Goal: Transaction & Acquisition: Purchase product/service

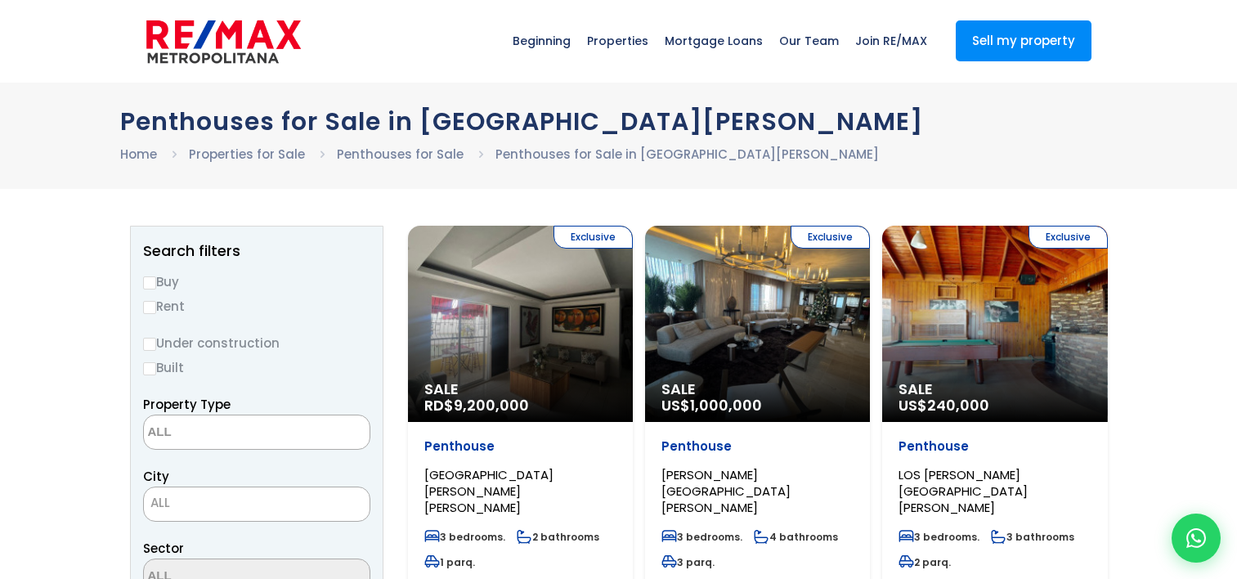
select select
click at [149, 281] on input "Buy" at bounding box center [149, 282] width 13 height 13
radio input "true"
click at [151, 343] on input "Under construction" at bounding box center [149, 344] width 13 height 13
radio input "true"
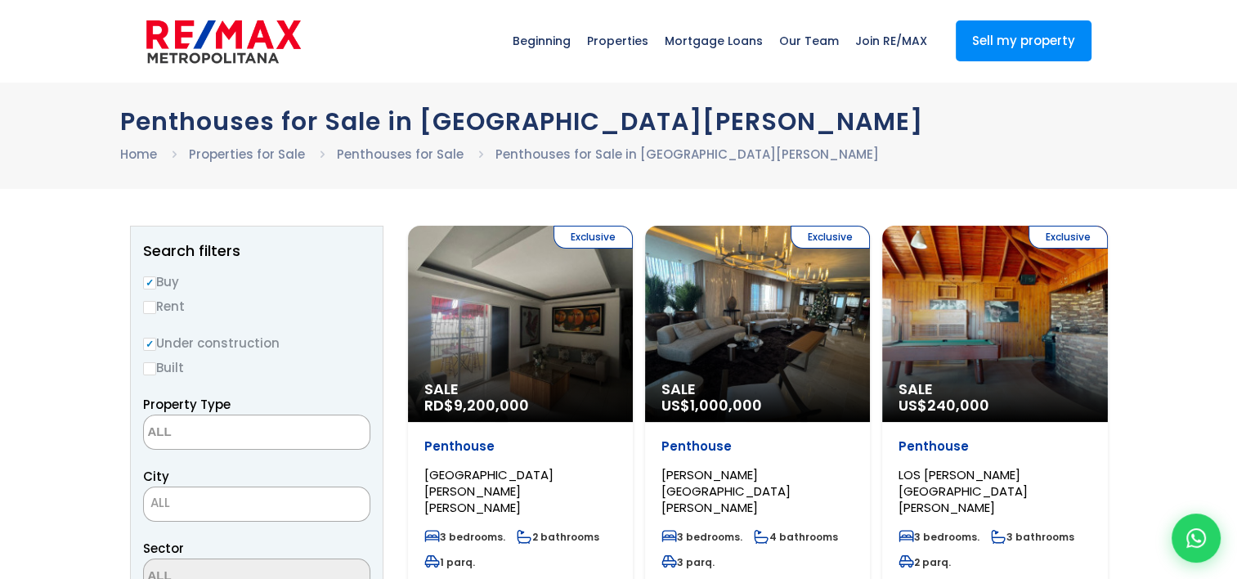
click at [150, 364] on input "Built" at bounding box center [149, 368] width 13 height 13
radio input "true"
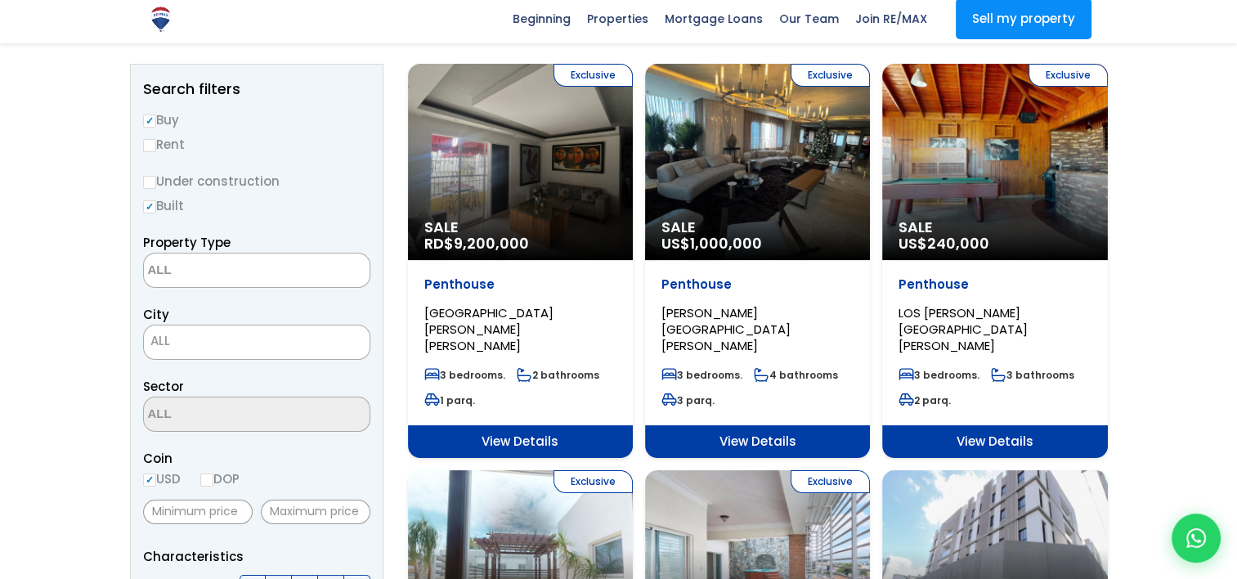
scroll to position [163, 0]
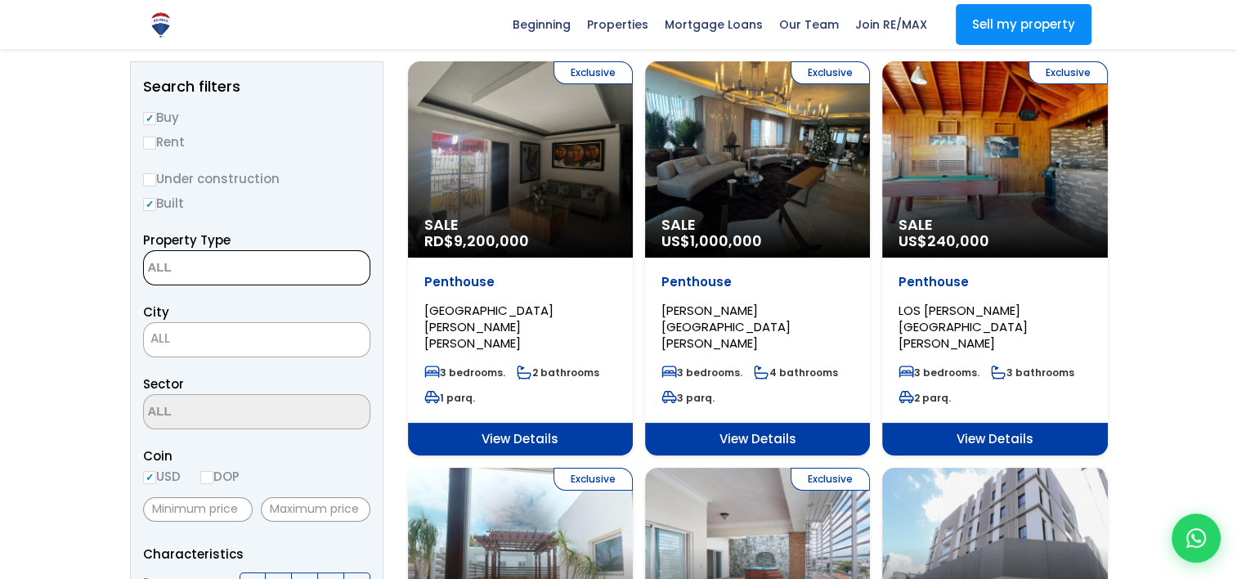
click at [275, 276] on textarea "Search" at bounding box center [223, 268] width 159 height 35
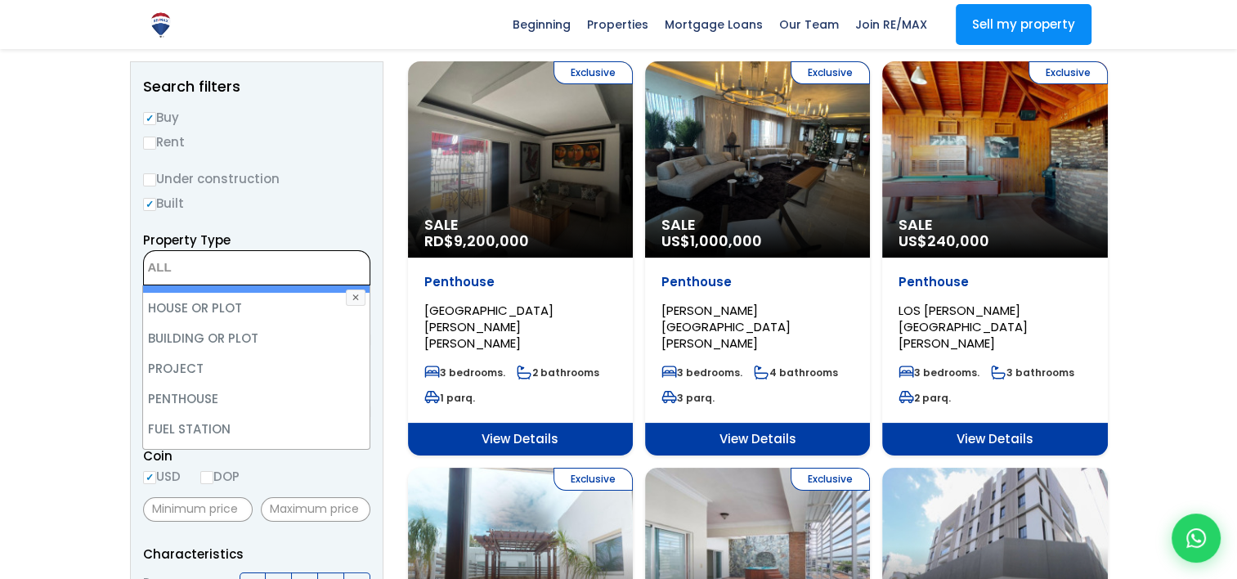
scroll to position [320, 0]
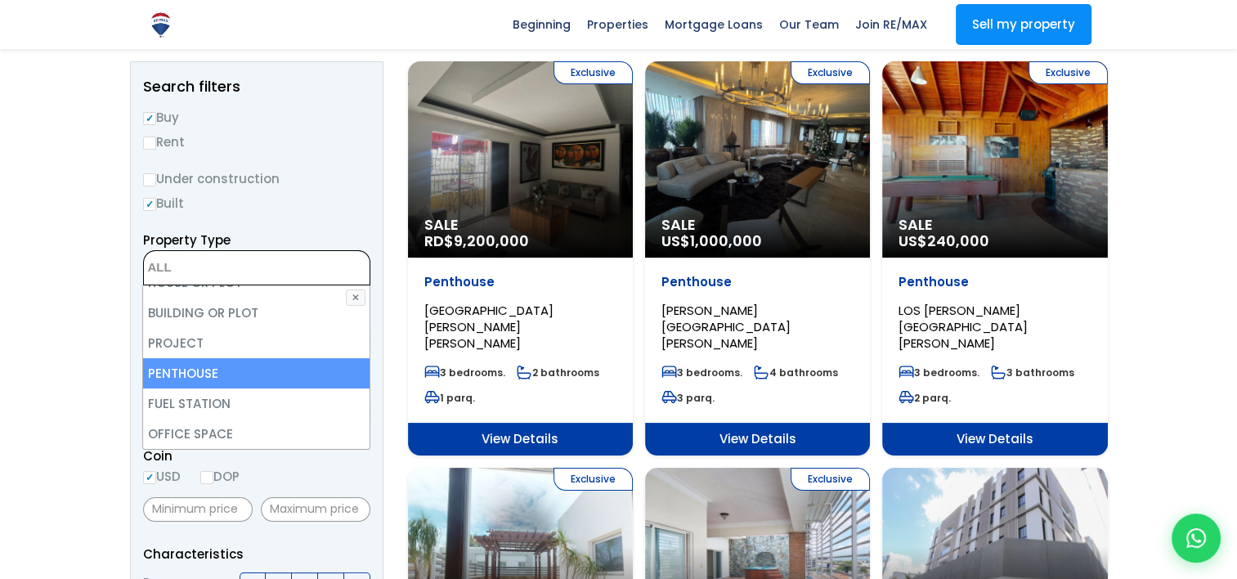
click at [236, 364] on li "PENTHOUSE" at bounding box center [256, 373] width 226 height 30
select select "penthouse"
click at [208, 365] on li "PENTHOUSE" at bounding box center [256, 373] width 226 height 30
click at [204, 366] on li "PENTHOUSE" at bounding box center [256, 373] width 226 height 30
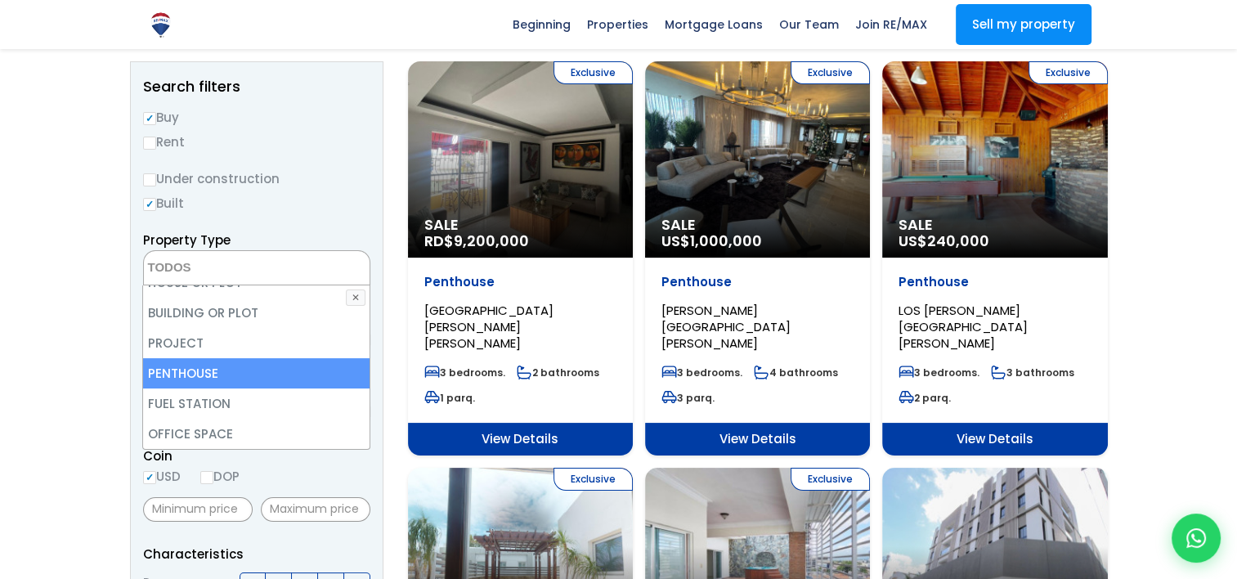
select select "penthouse"
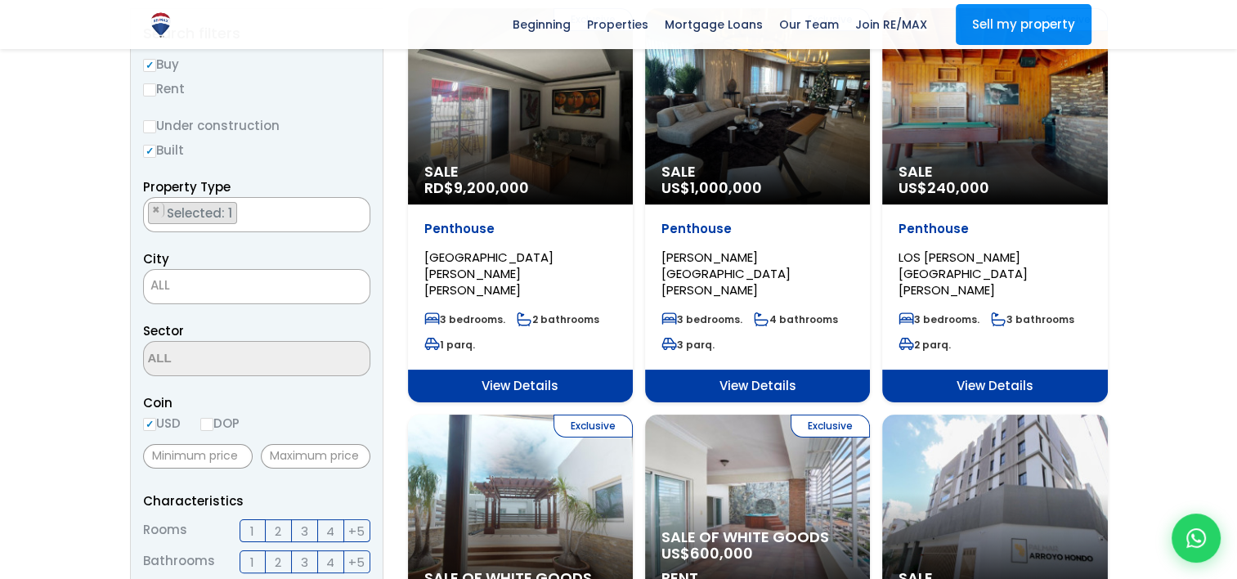
scroll to position [245, 0]
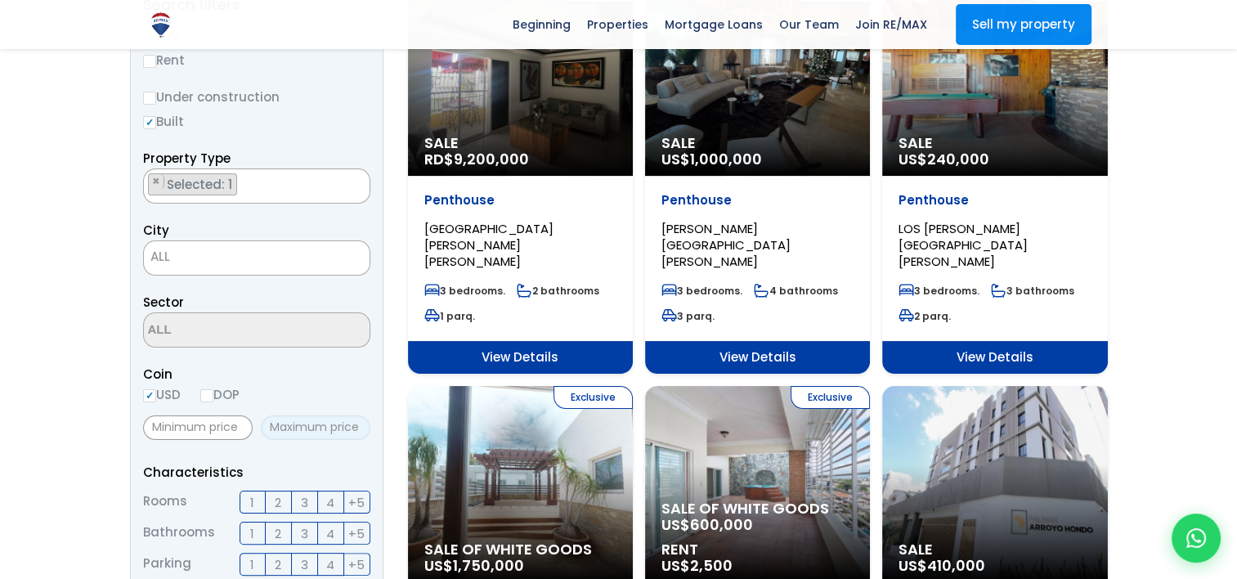
click at [311, 424] on input "text" at bounding box center [316, 427] width 110 height 25
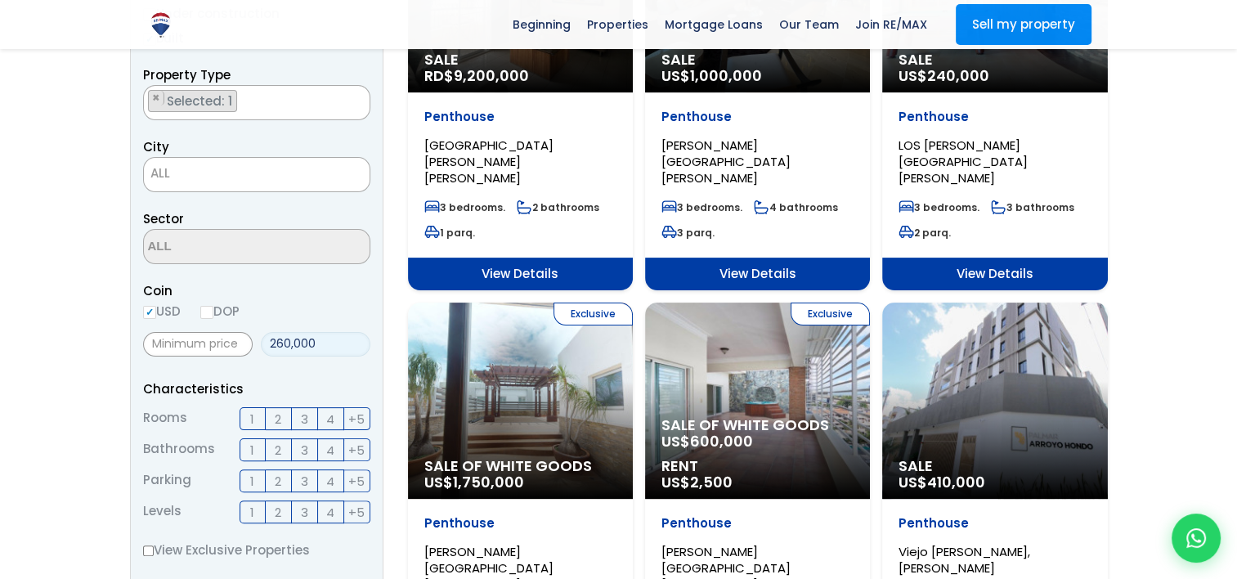
scroll to position [409, 0]
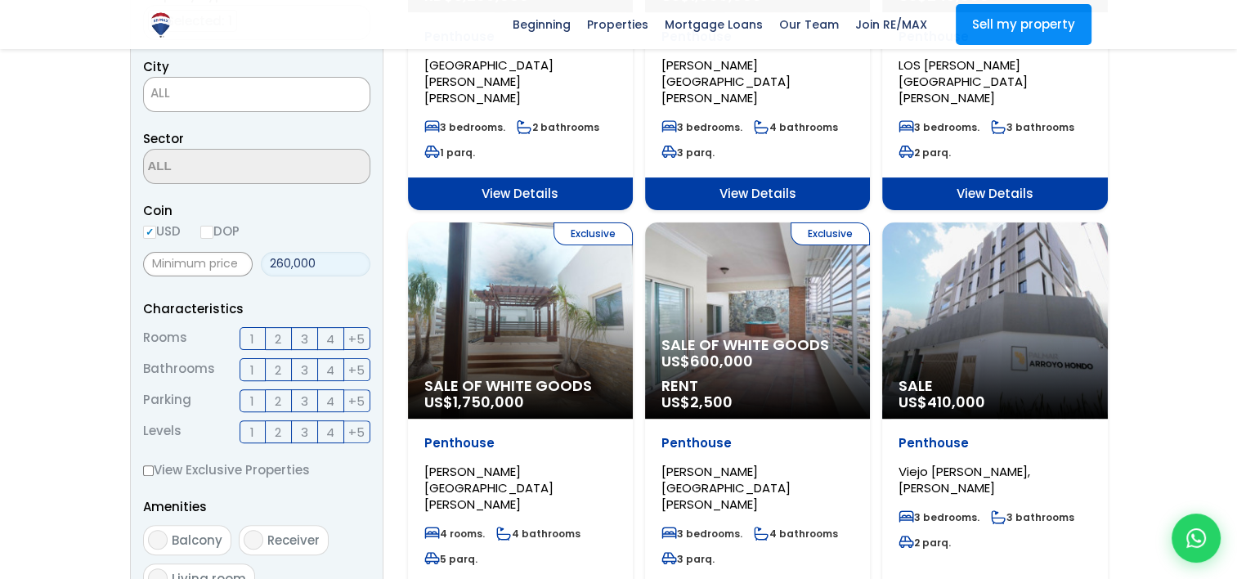
type input "260,000"
click at [307, 340] on span "3" at bounding box center [304, 339] width 7 height 20
click at [0, 0] on input "3" at bounding box center [0, 0] width 0 height 0
click at [303, 363] on span "3" at bounding box center [304, 370] width 7 height 20
click at [0, 0] on input "3" at bounding box center [0, 0] width 0 height 0
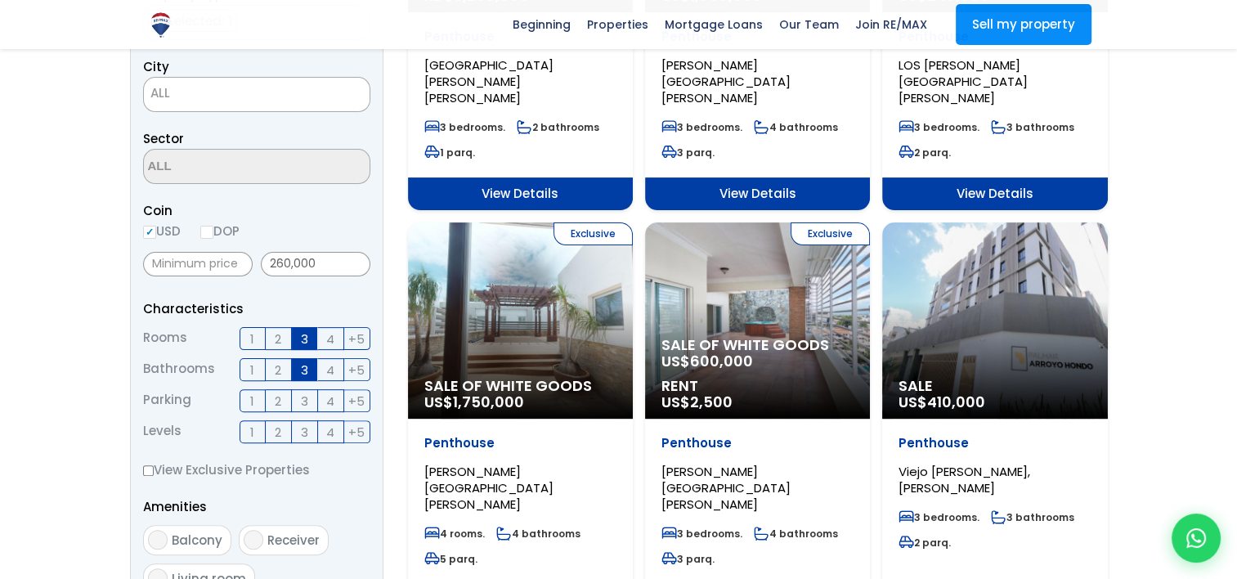
click at [278, 396] on span "2" at bounding box center [278, 401] width 7 height 20
click at [0, 0] on input "2" at bounding box center [0, 0] width 0 height 0
click at [275, 429] on span "2" at bounding box center [278, 432] width 7 height 20
click at [0, 0] on input "2" at bounding box center [0, 0] width 0 height 0
click at [296, 431] on label "3" at bounding box center [305, 431] width 26 height 23
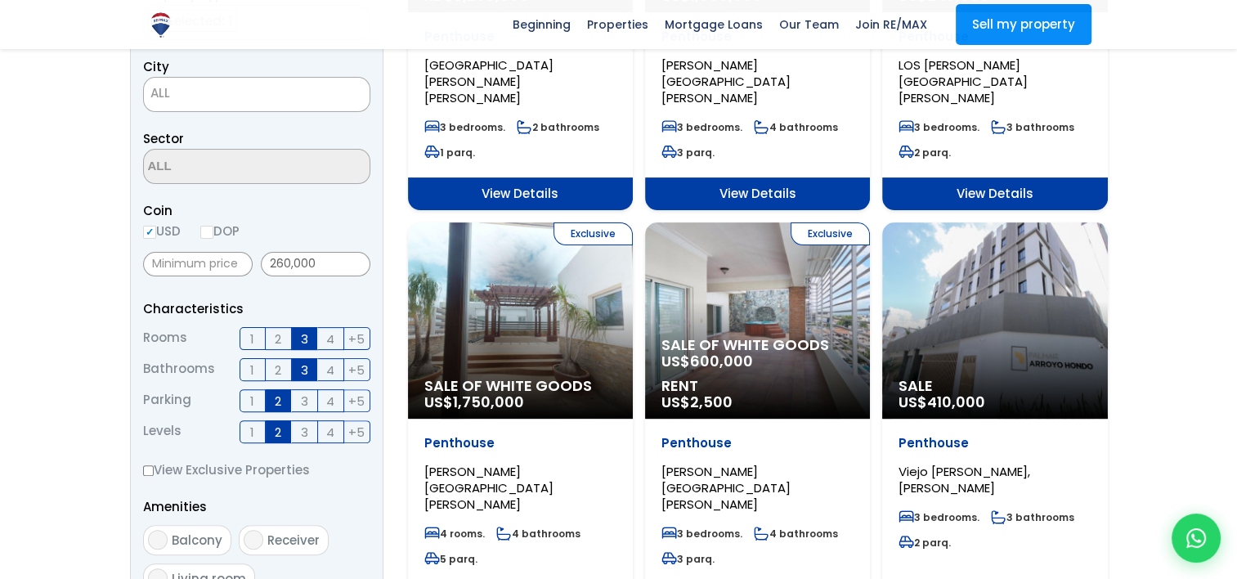
click at [0, 0] on input "3" at bounding box center [0, 0] width 0 height 0
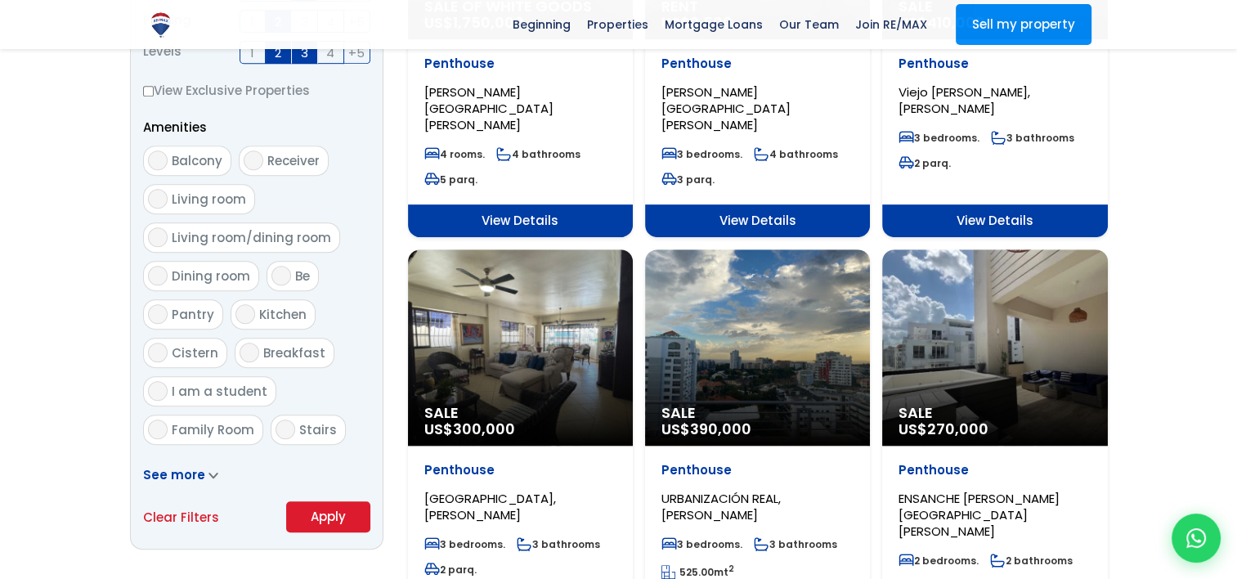
scroll to position [817, 0]
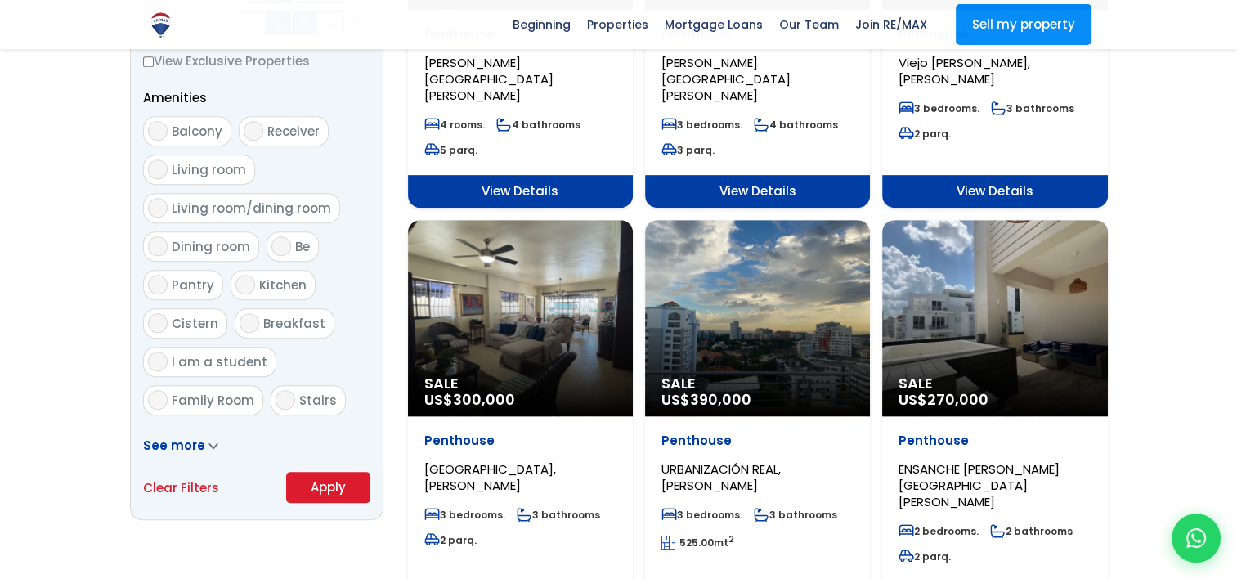
click at [280, 399] on input "Stairs" at bounding box center [285, 400] width 20 height 20
click at [284, 393] on input "Stairs" at bounding box center [285, 400] width 20 height 20
checkbox input "false"
click at [175, 444] on span "See more" at bounding box center [174, 445] width 62 height 17
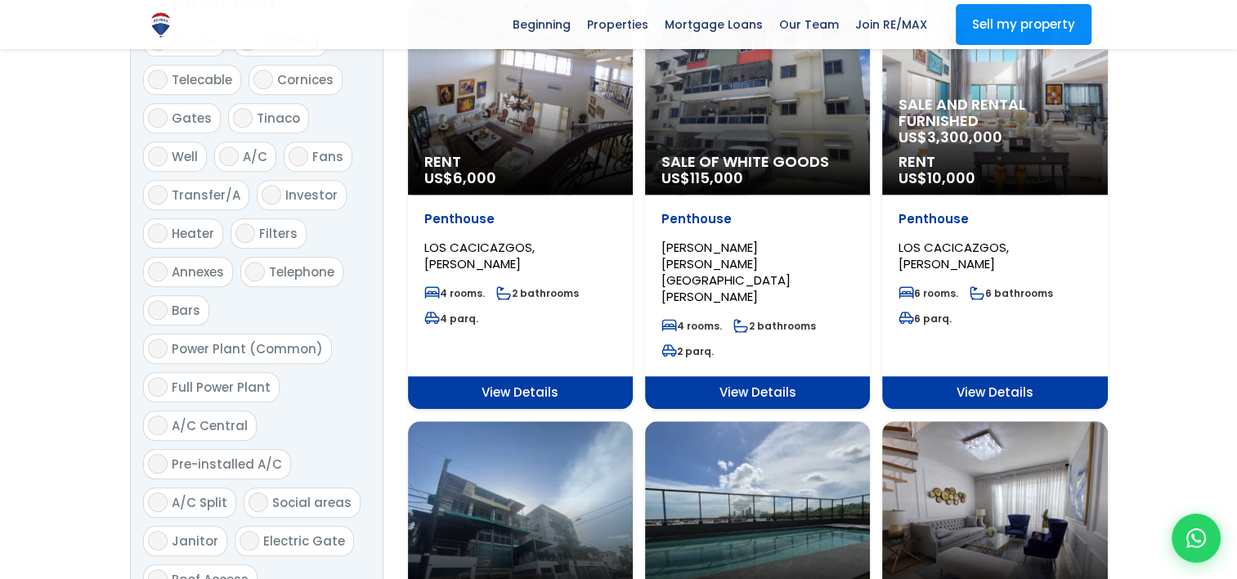
scroll to position [1471, 0]
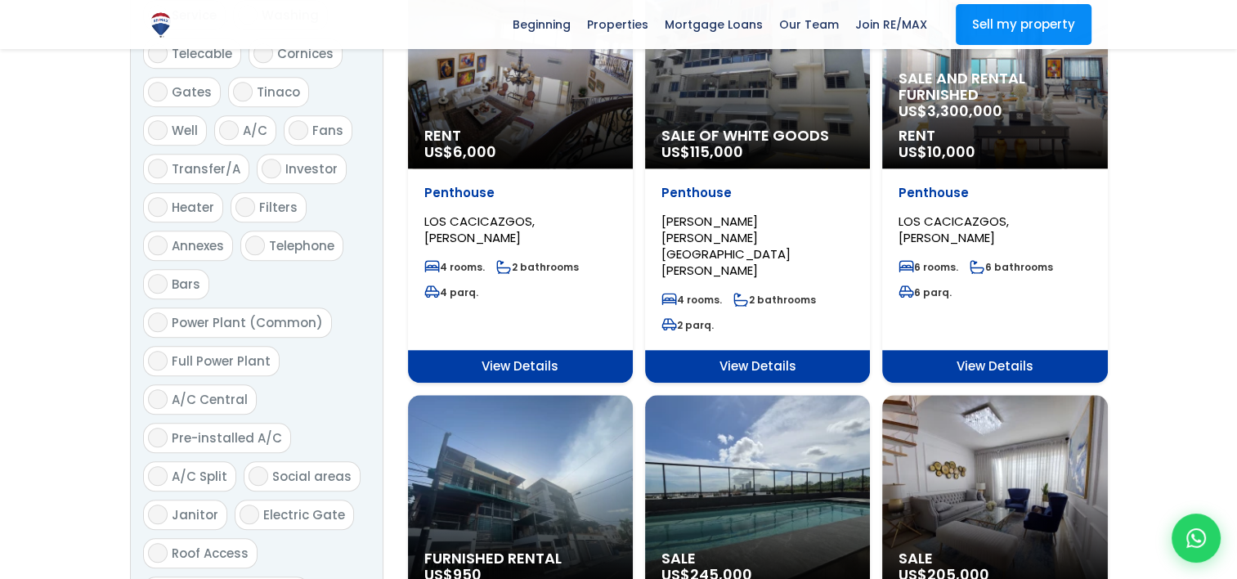
click at [165, 351] on input "Full Power Plant" at bounding box center [158, 361] width 20 height 20
checkbox input "true"
click at [159, 312] on input "Power Plant (Common)" at bounding box center [158, 322] width 20 height 20
checkbox input "true"
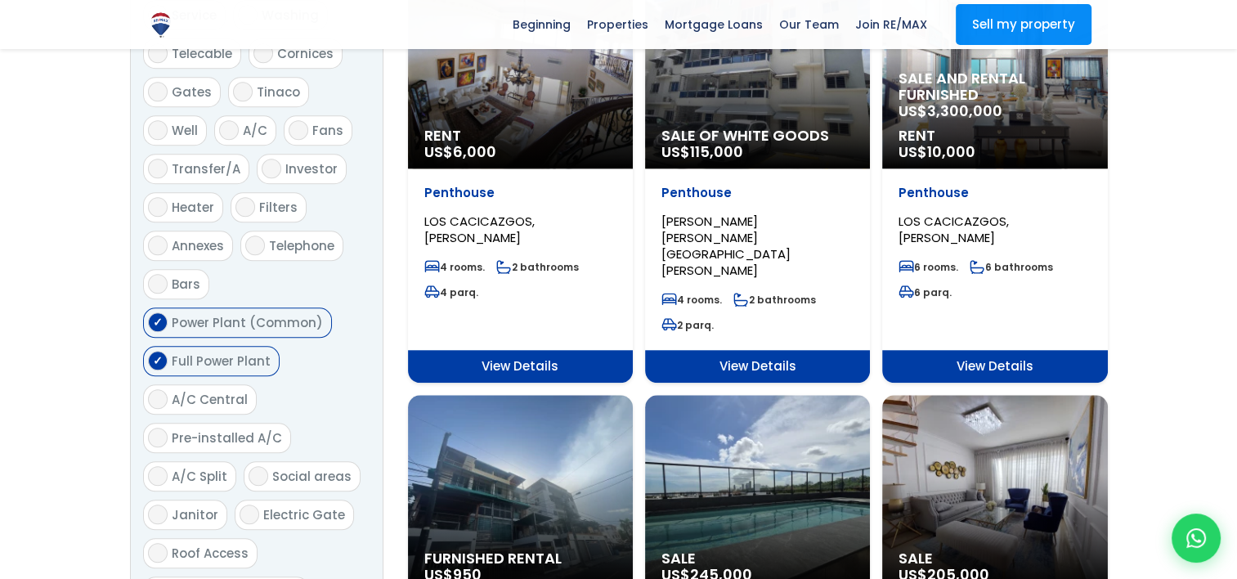
click at [159, 389] on input "A/C Central" at bounding box center [158, 399] width 20 height 20
checkbox input "true"
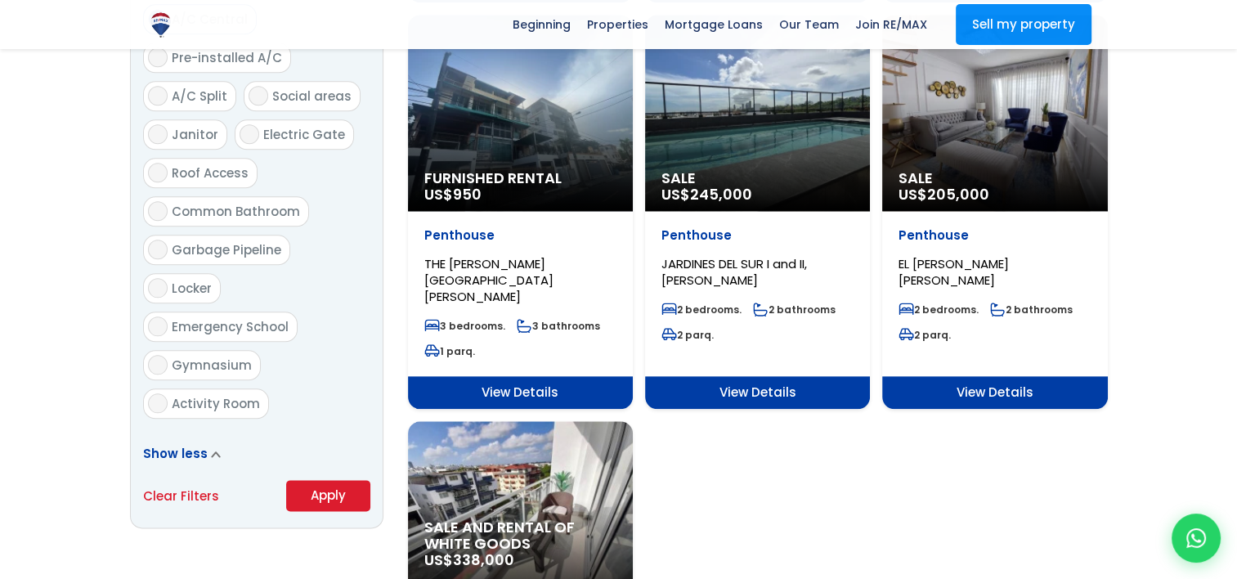
scroll to position [1880, 0]
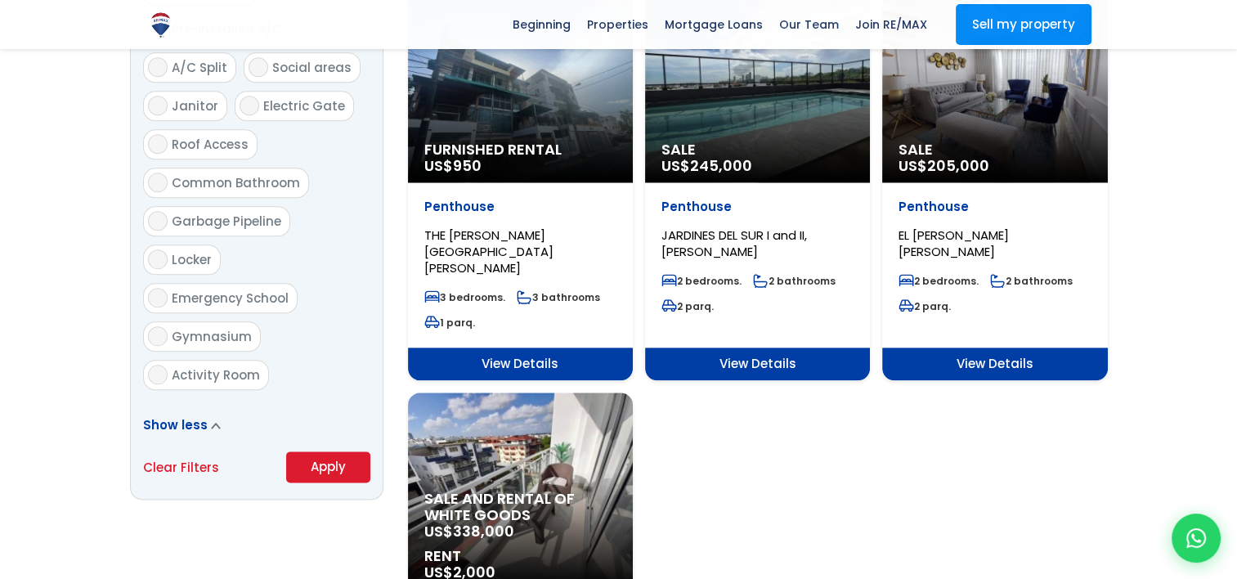
click at [325, 451] on button "Apply" at bounding box center [328, 466] width 84 height 31
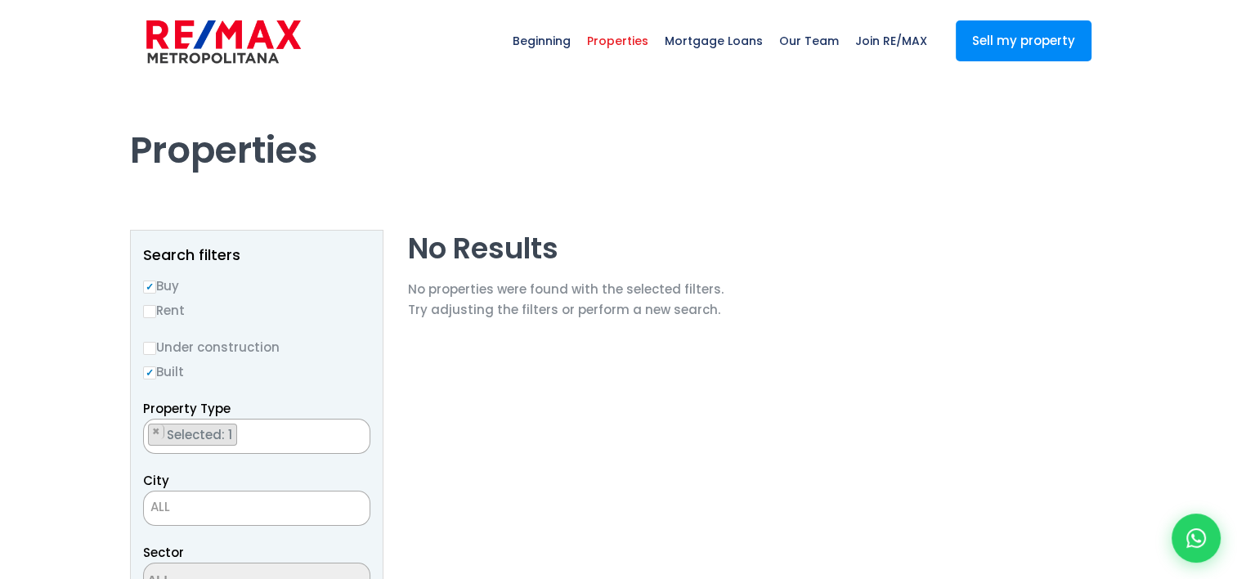
click at [634, 43] on span "Properties" at bounding box center [618, 40] width 78 height 49
click at [638, 36] on span "Properties" at bounding box center [618, 40] width 78 height 49
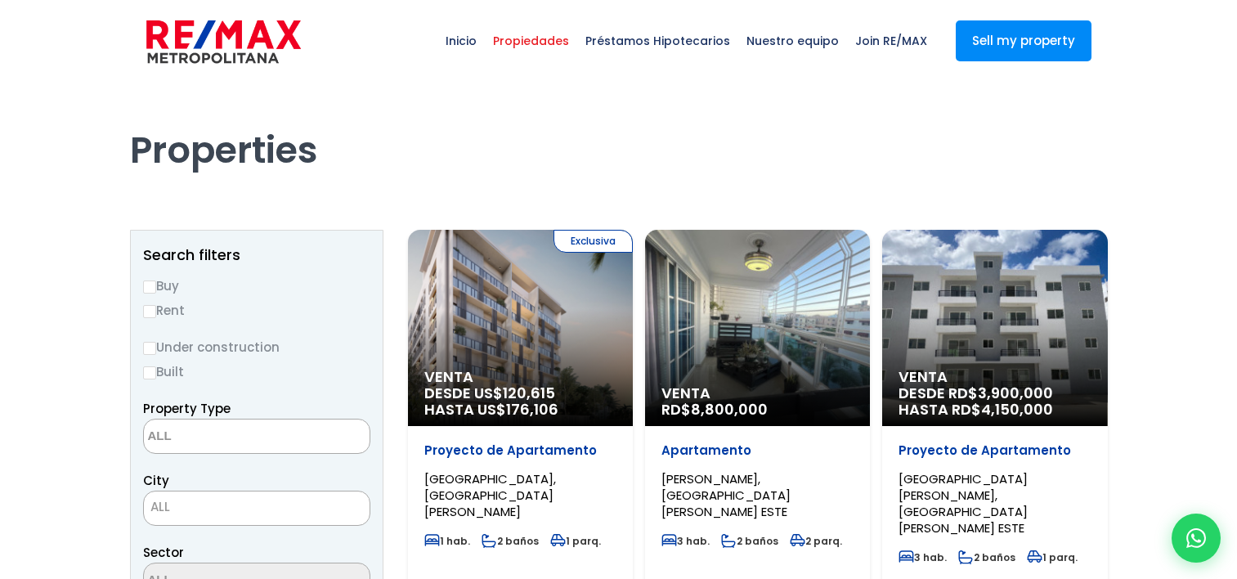
select select
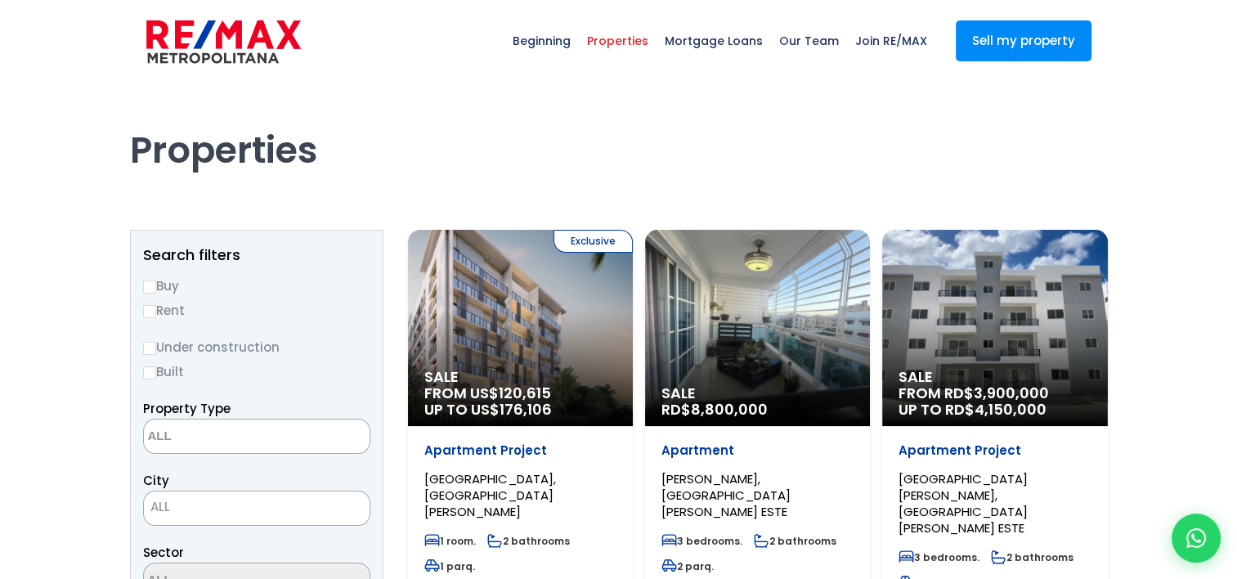
click at [144, 288] on input "Buy" at bounding box center [149, 286] width 13 height 13
radio input "true"
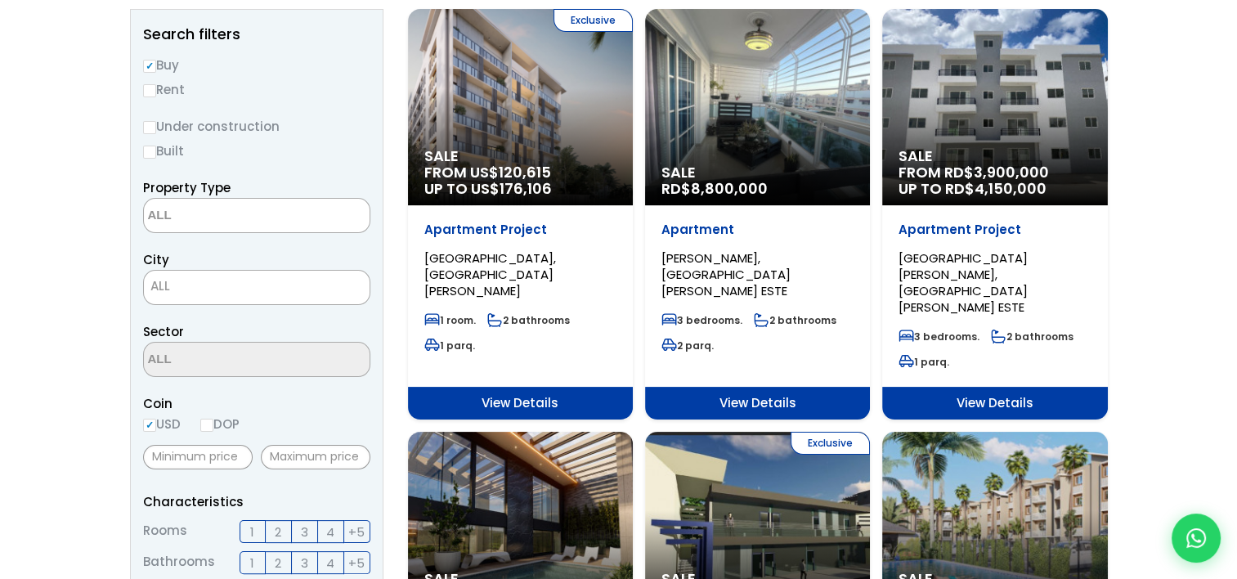
scroll to position [245, 0]
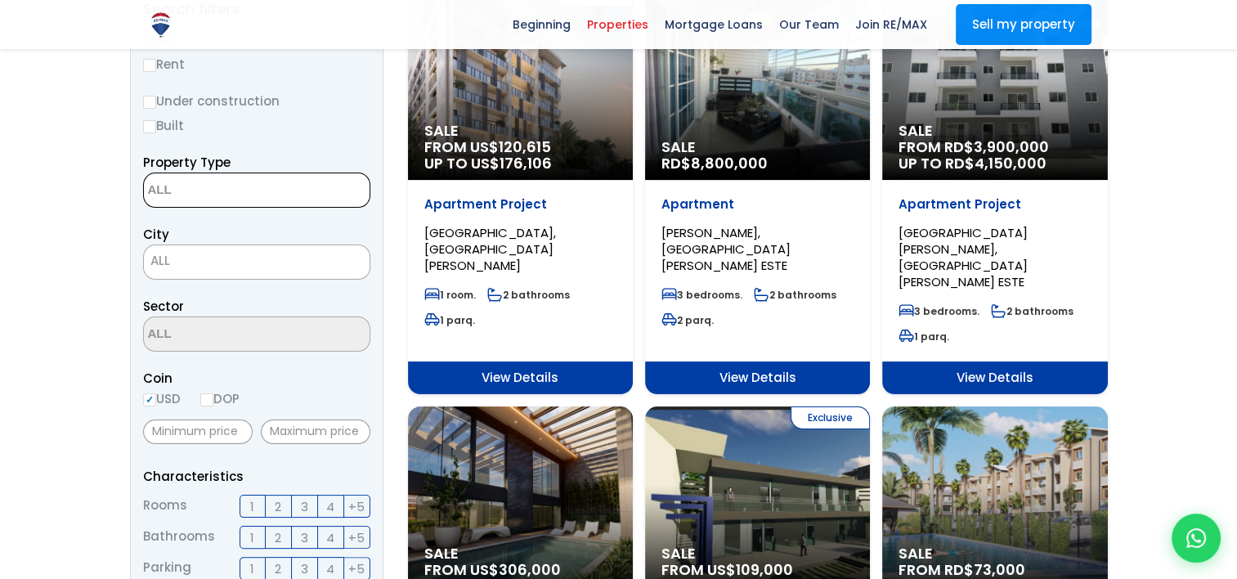
click at [190, 194] on textarea "Search" at bounding box center [223, 190] width 159 height 35
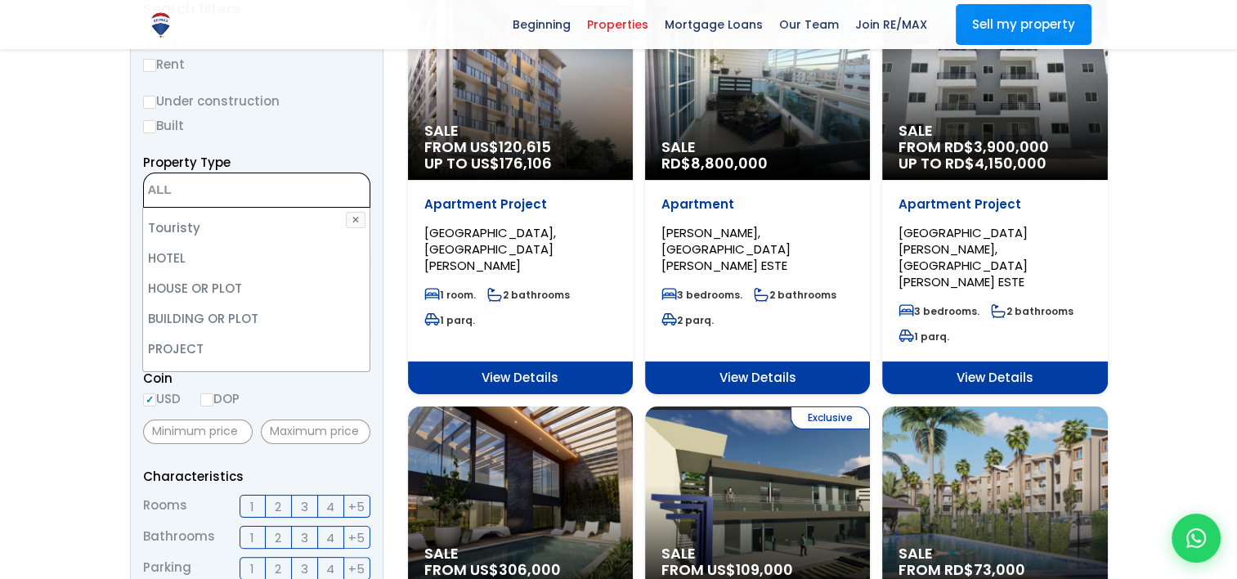
scroll to position [320, 0]
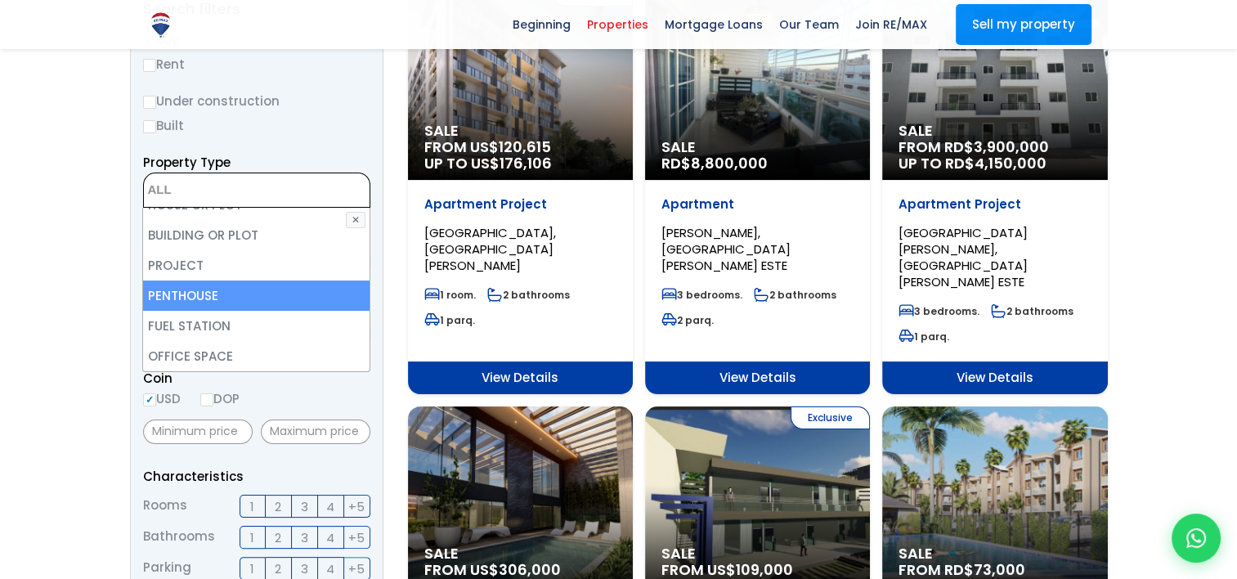
click at [223, 297] on li "PENTHOUSE" at bounding box center [256, 295] width 226 height 30
select select "penthouse"
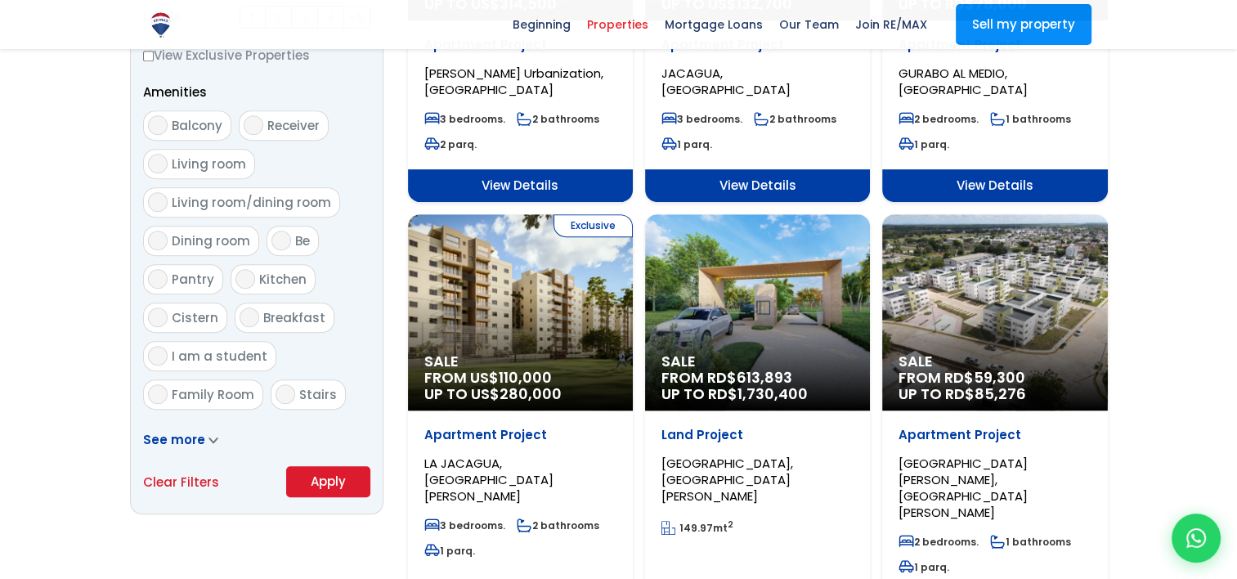
scroll to position [899, 0]
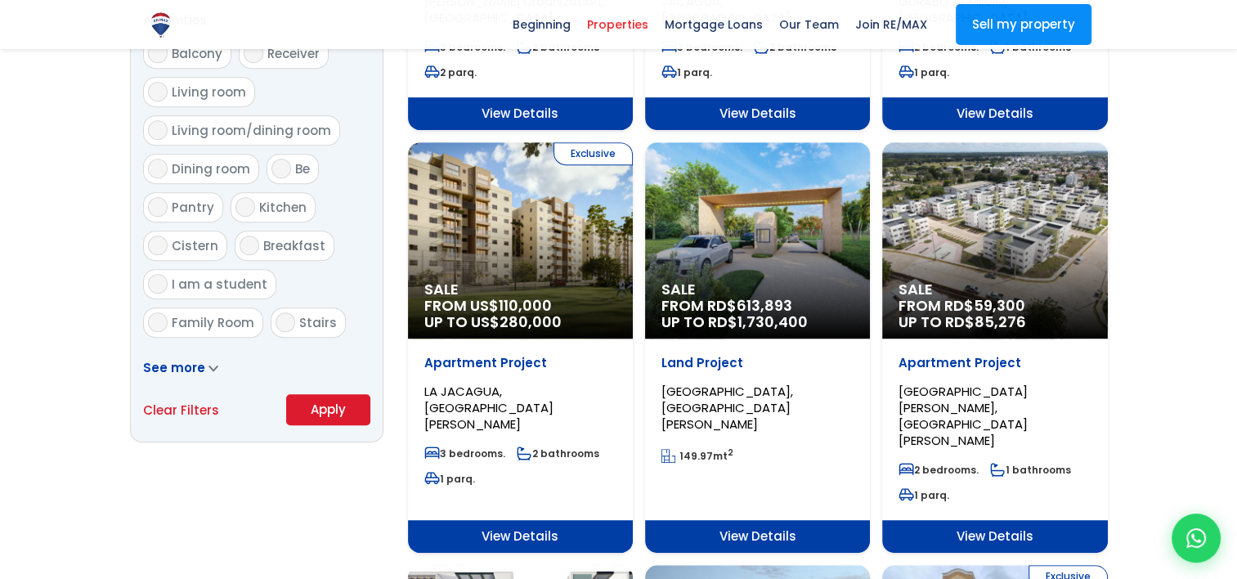
click at [328, 408] on button "Apply" at bounding box center [328, 409] width 84 height 31
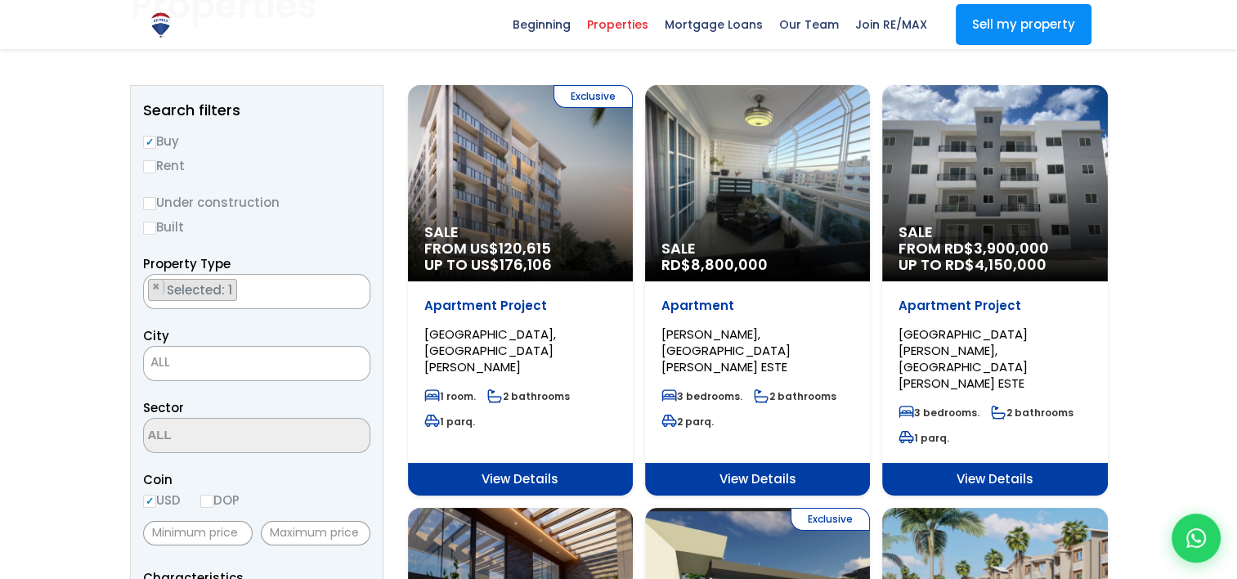
scroll to position [96, 0]
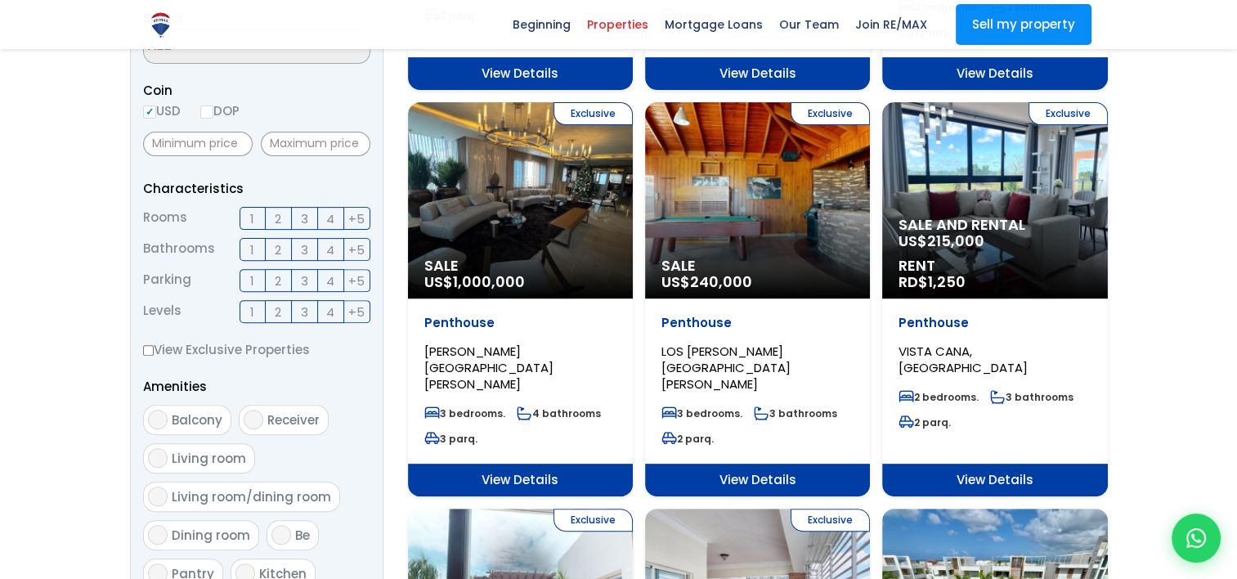
scroll to position [572, 0]
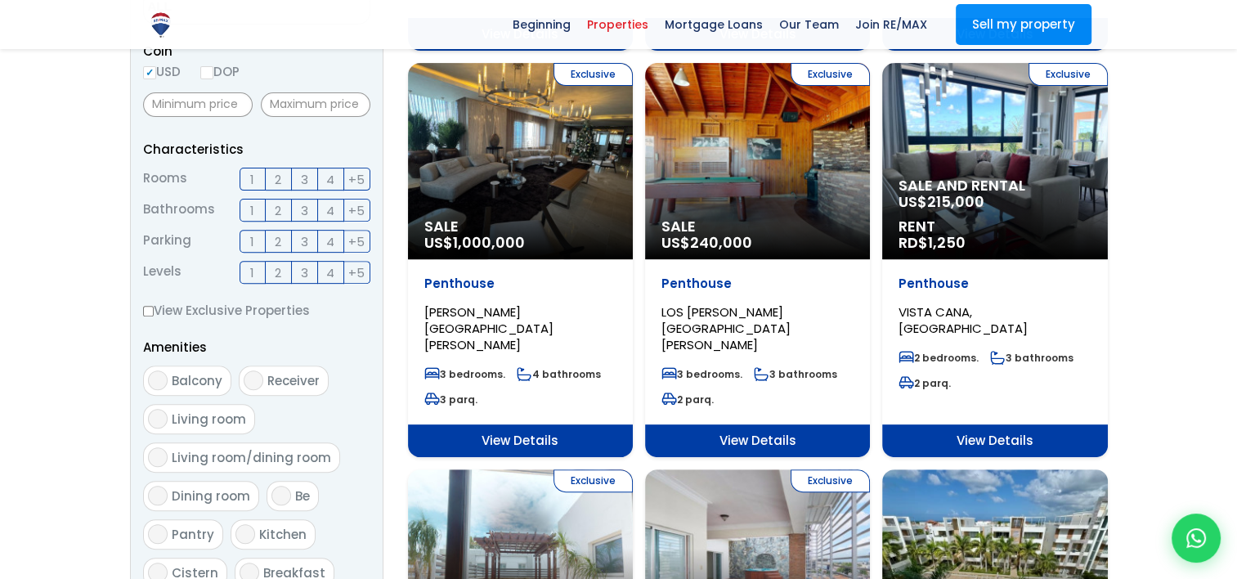
click at [303, 177] on span "3" at bounding box center [304, 179] width 7 height 20
click at [0, 0] on input "3" at bounding box center [0, 0] width 0 height 0
click at [304, 209] on span "3" at bounding box center [304, 210] width 7 height 20
click at [0, 0] on input "3" at bounding box center [0, 0] width 0 height 0
click at [275, 271] on span "2" at bounding box center [278, 272] width 7 height 20
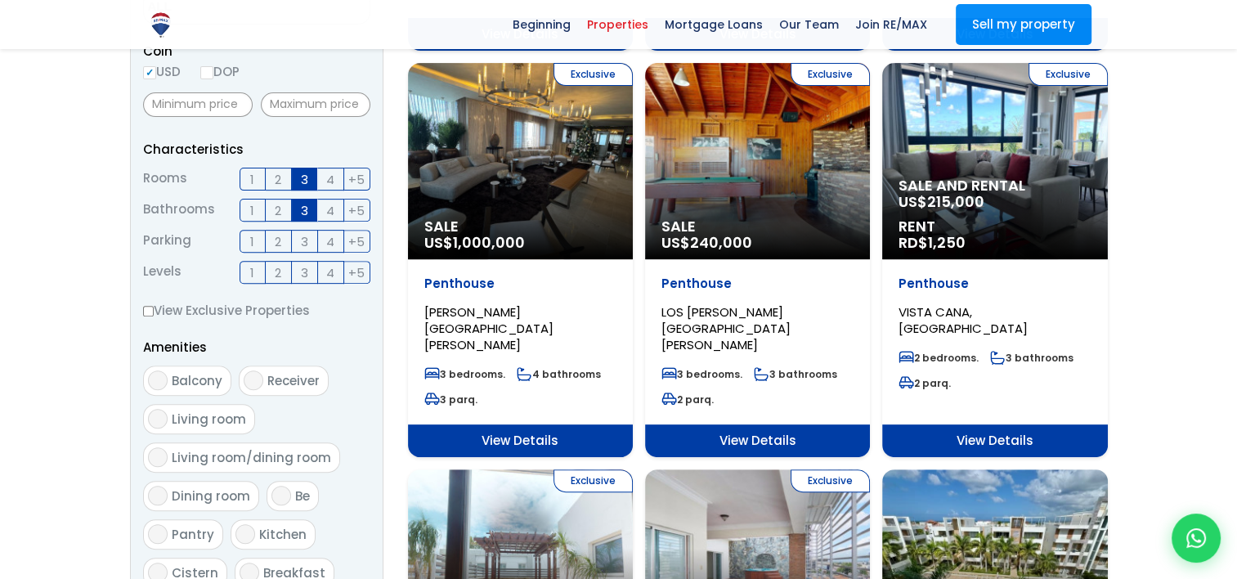
click at [0, 0] on input "2" at bounding box center [0, 0] width 0 height 0
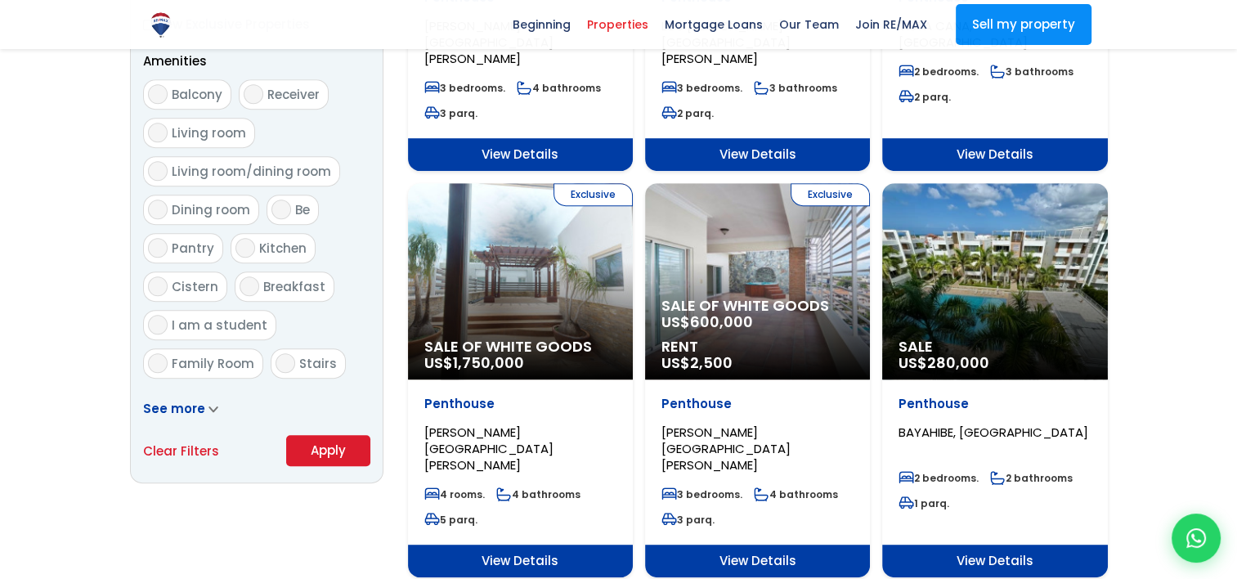
scroll to position [1063, 0]
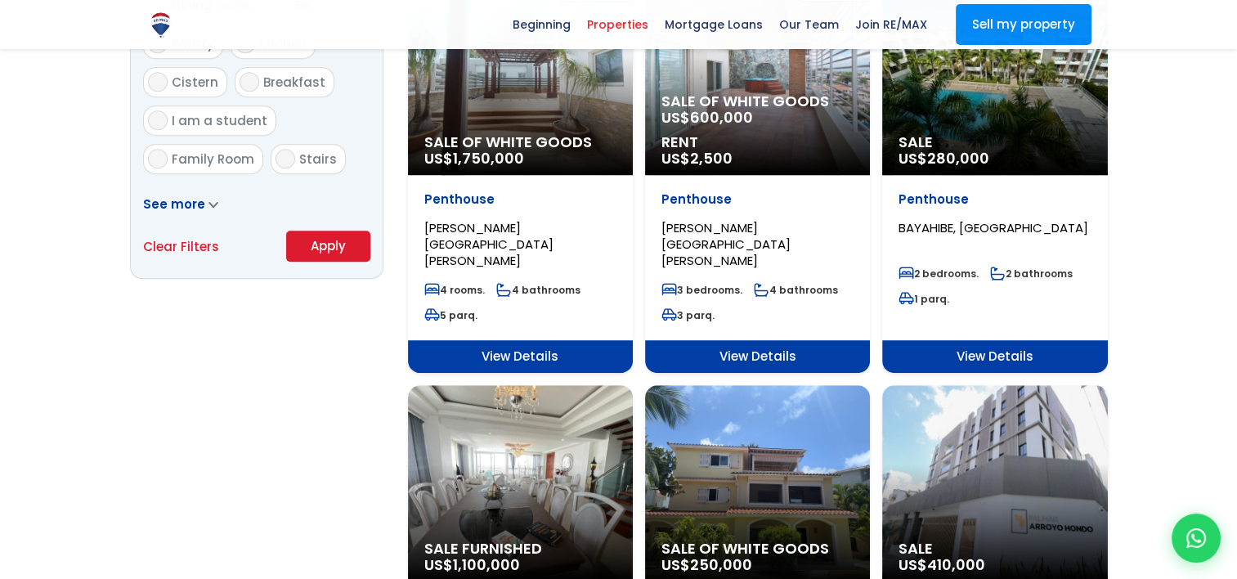
click at [294, 246] on button "Apply" at bounding box center [328, 246] width 84 height 31
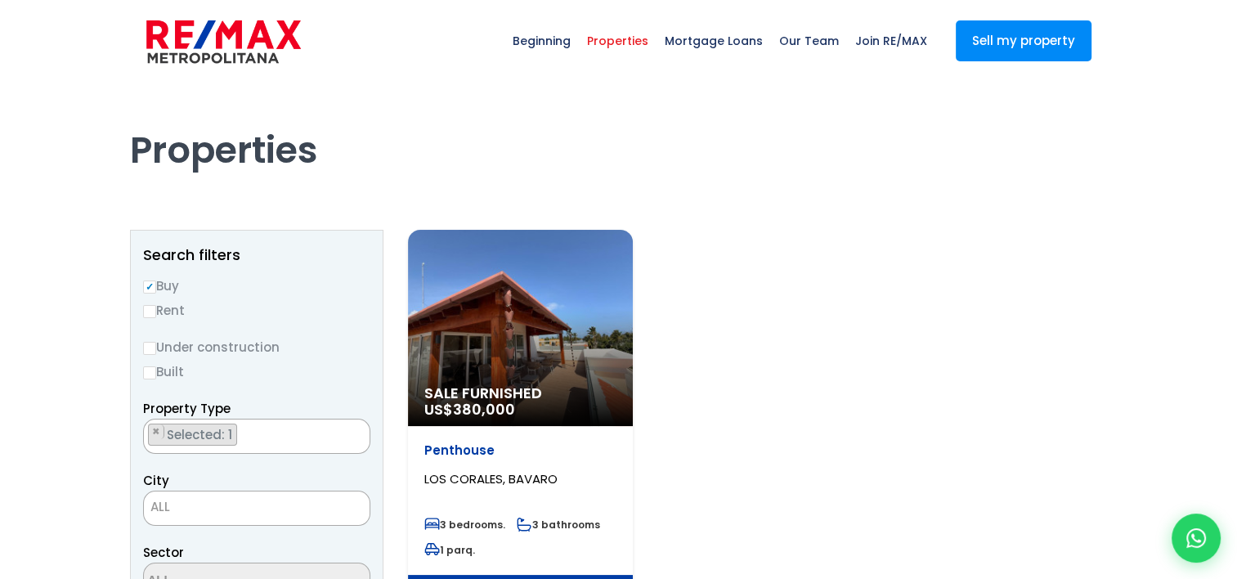
click at [570, 325] on div "Sale Furnished US$ 380,000" at bounding box center [520, 328] width 225 height 196
click at [505, 352] on div "Sale Furnished US$ 380,000" at bounding box center [520, 328] width 225 height 196
